Goal: Navigation & Orientation: Understand site structure

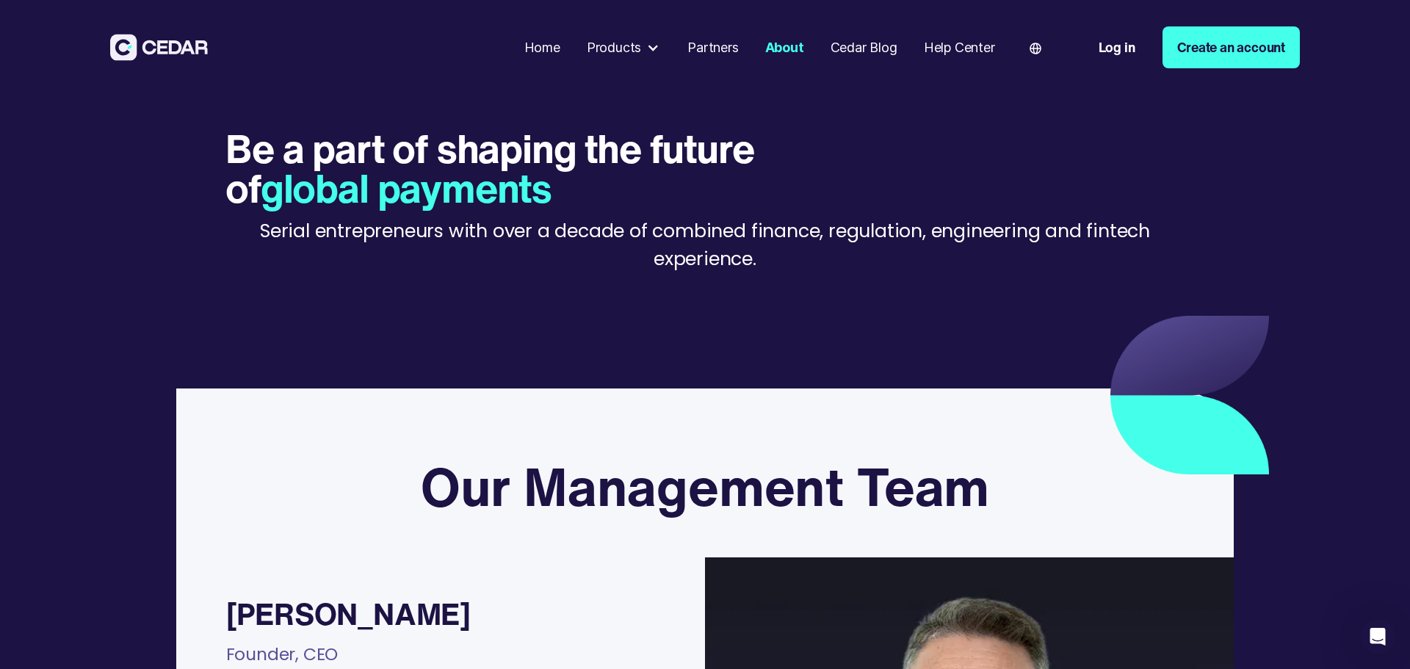
click at [701, 50] on div "Partners" at bounding box center [712, 47] width 51 height 20
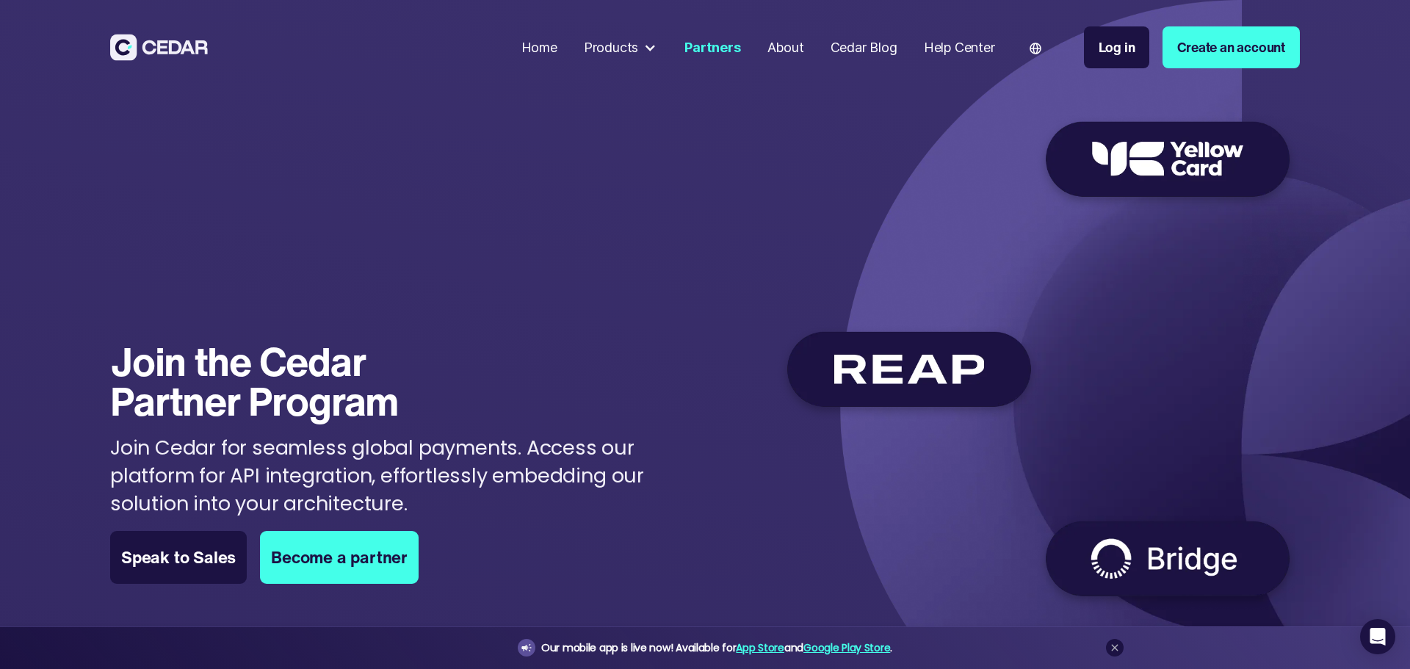
click at [786, 43] on div "About" at bounding box center [785, 47] width 37 height 20
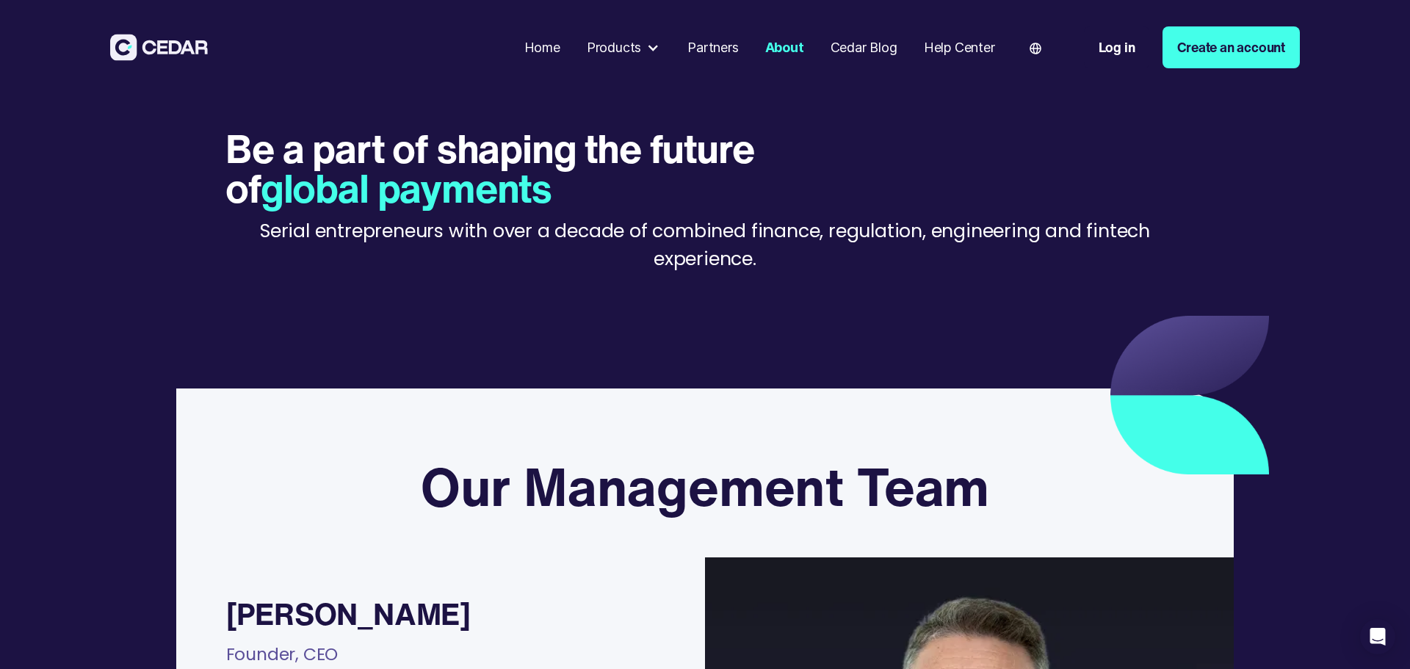
click at [648, 48] on div at bounding box center [652, 47] width 13 height 13
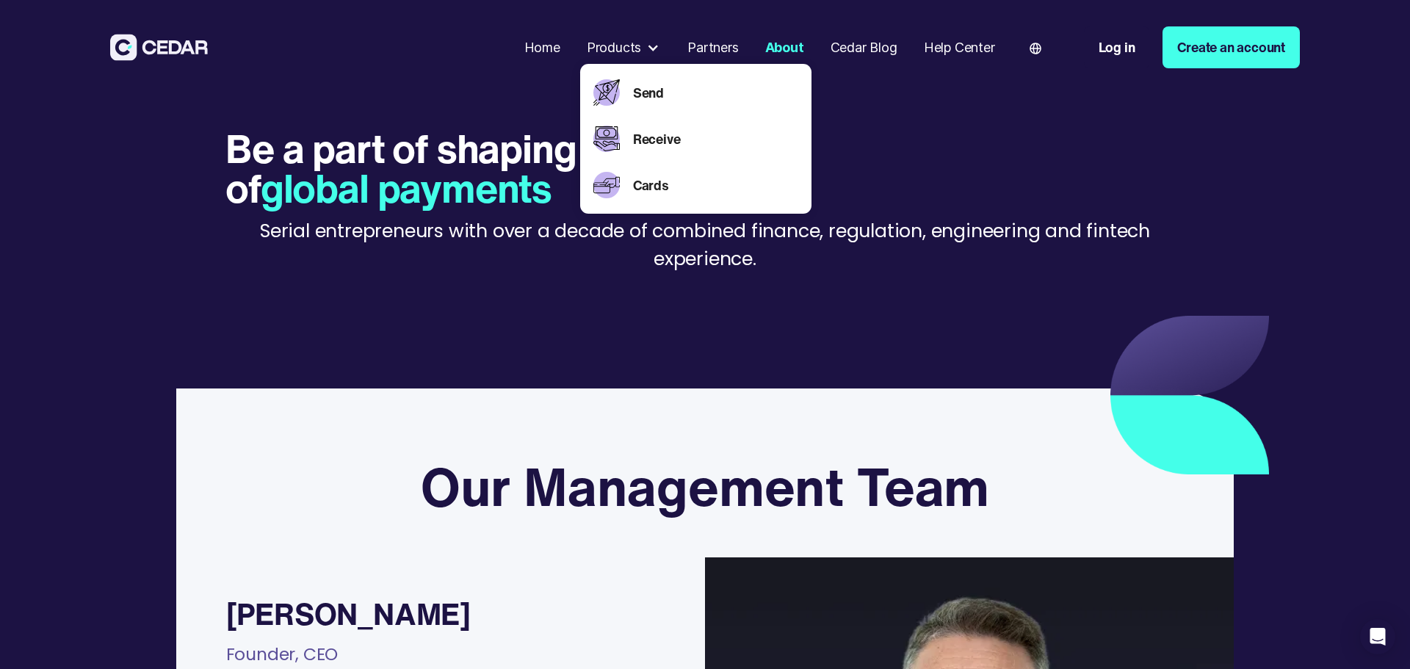
click at [1108, 137] on div "Be a part of shaping the future of global payments Serial entrepreneurs with ov…" at bounding box center [704, 210] width 959 height 164
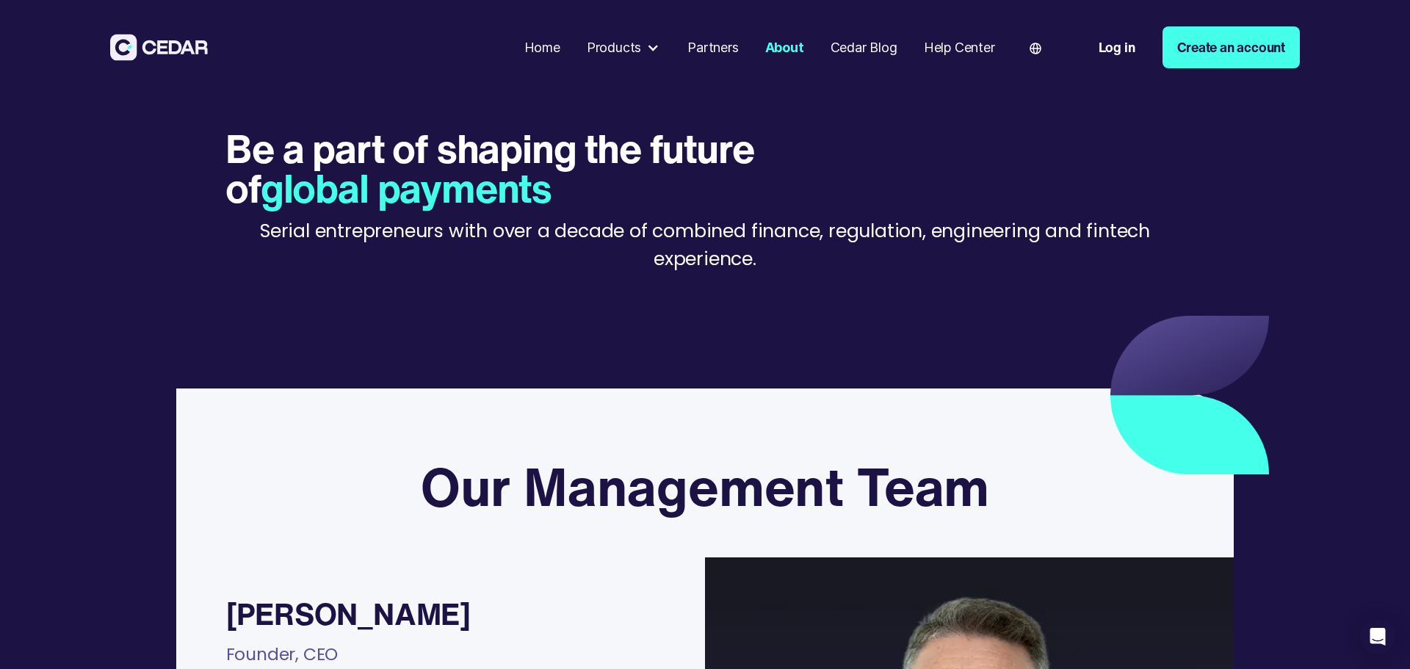
click at [145, 41] on img at bounding box center [159, 47] width 98 height 27
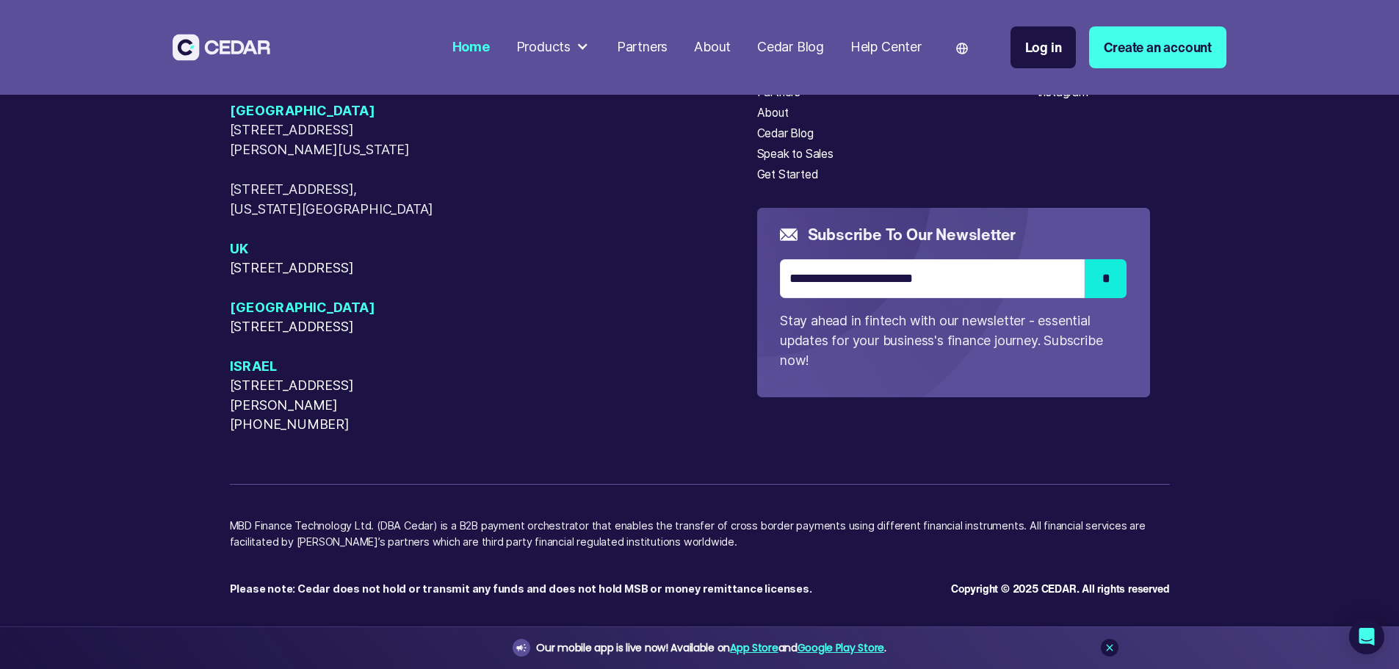
scroll to position [7488, 0]
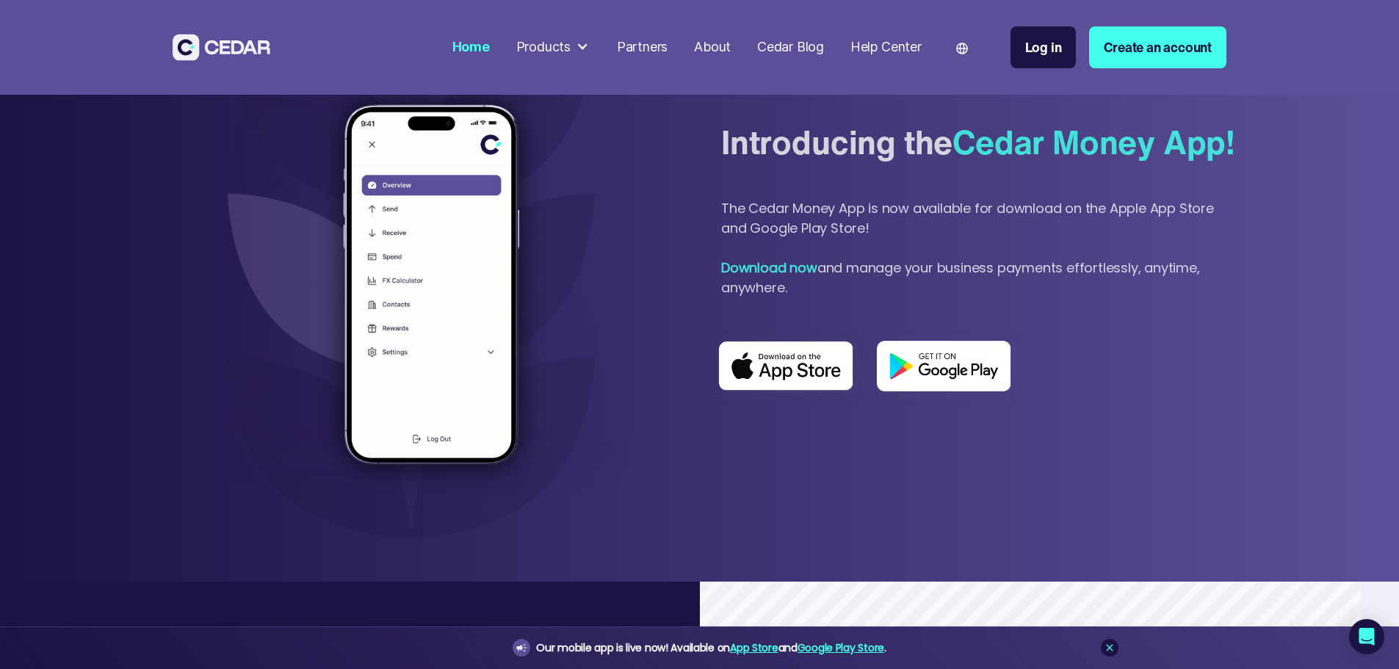
scroll to position [808, 0]
